Goal: Obtain resource: Download file/media

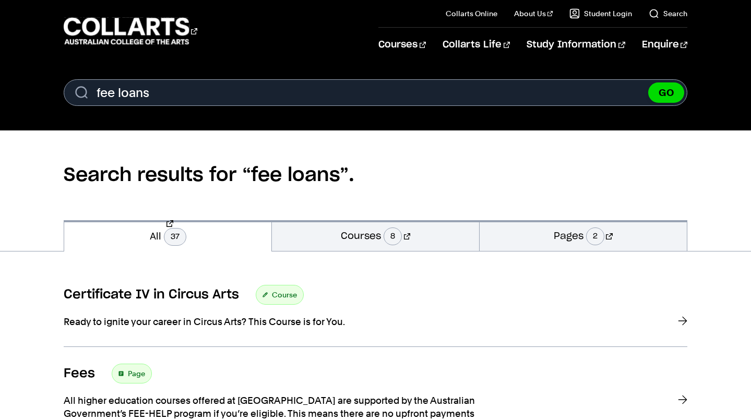
scroll to position [1345, 0]
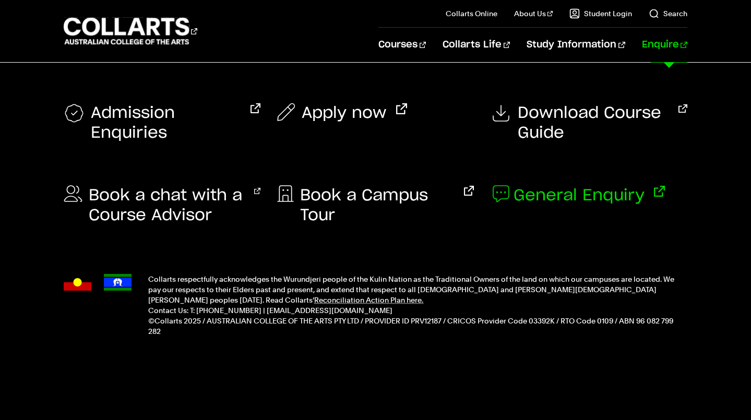
click at [561, 198] on span "General Enquiry" at bounding box center [579, 196] width 131 height 20
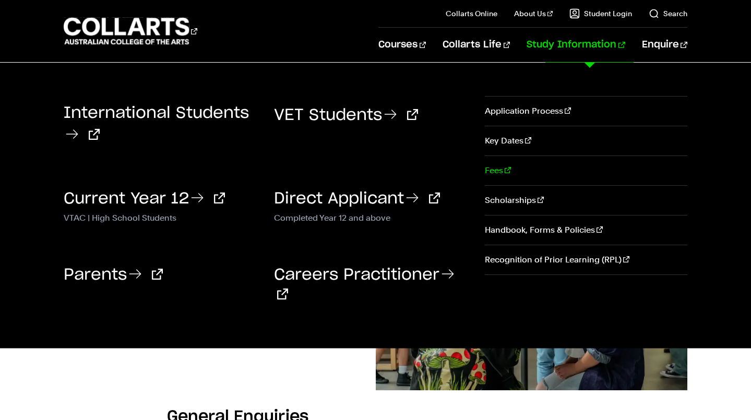
click at [497, 172] on link "Fees" at bounding box center [586, 170] width 202 height 29
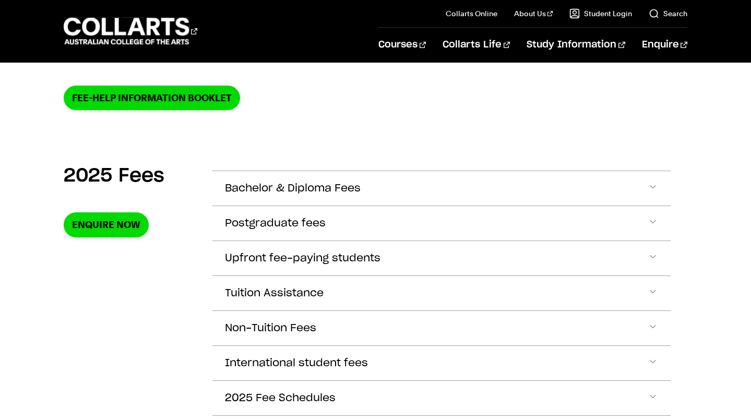
scroll to position [293, 0]
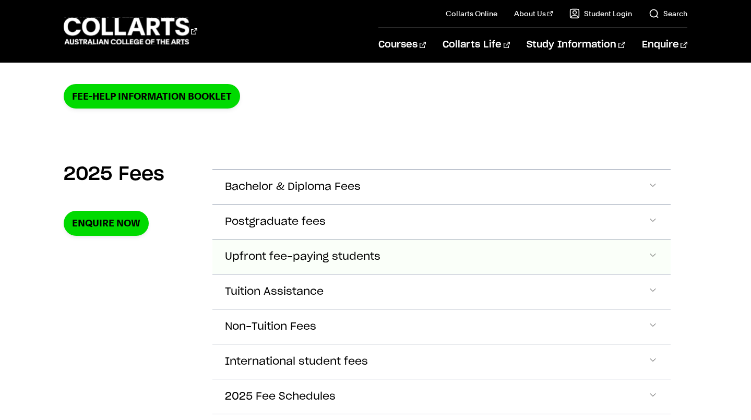
click at [646, 204] on button "Upfront fee-paying students" at bounding box center [441, 187] width 458 height 34
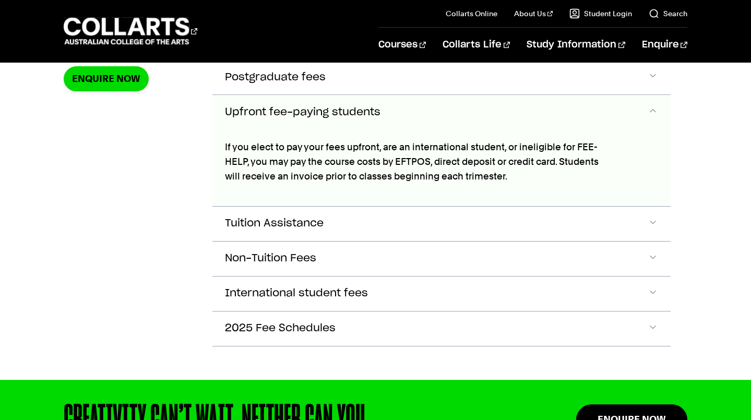
scroll to position [438, 0]
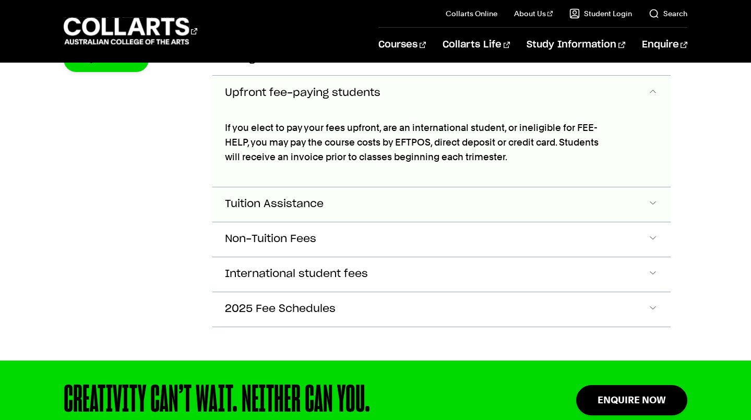
click at [652, 30] on span "Accordion Section" at bounding box center [653, 23] width 10 height 14
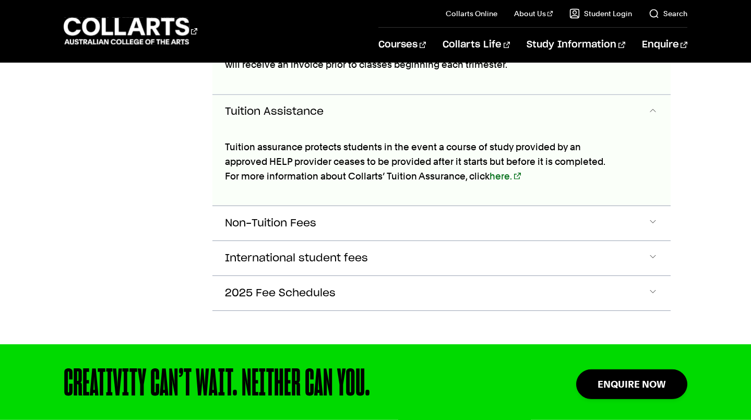
scroll to position [549, 0]
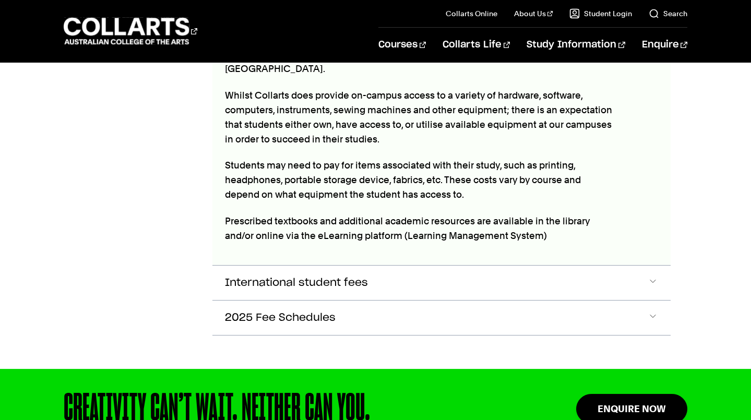
scroll to position [755, 0]
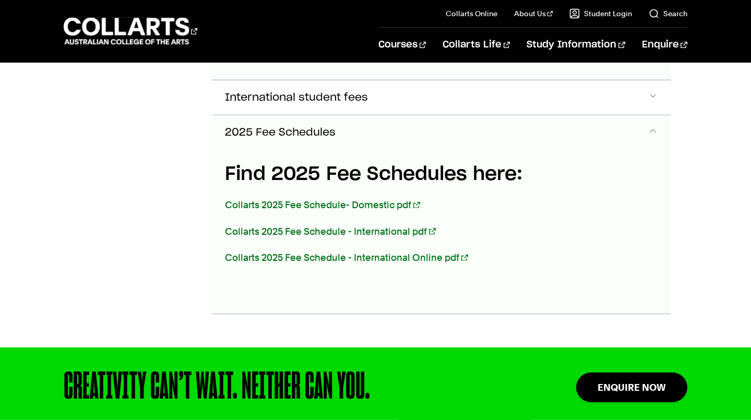
scroll to position [943, 0]
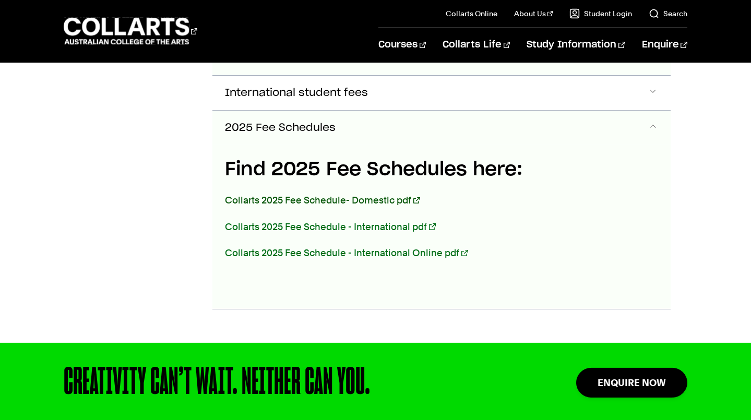
click at [368, 195] on link "Collarts 2025 Fee Schedule- Domestic pdf" at bounding box center [322, 200] width 195 height 11
